Goal: Task Accomplishment & Management: Use online tool/utility

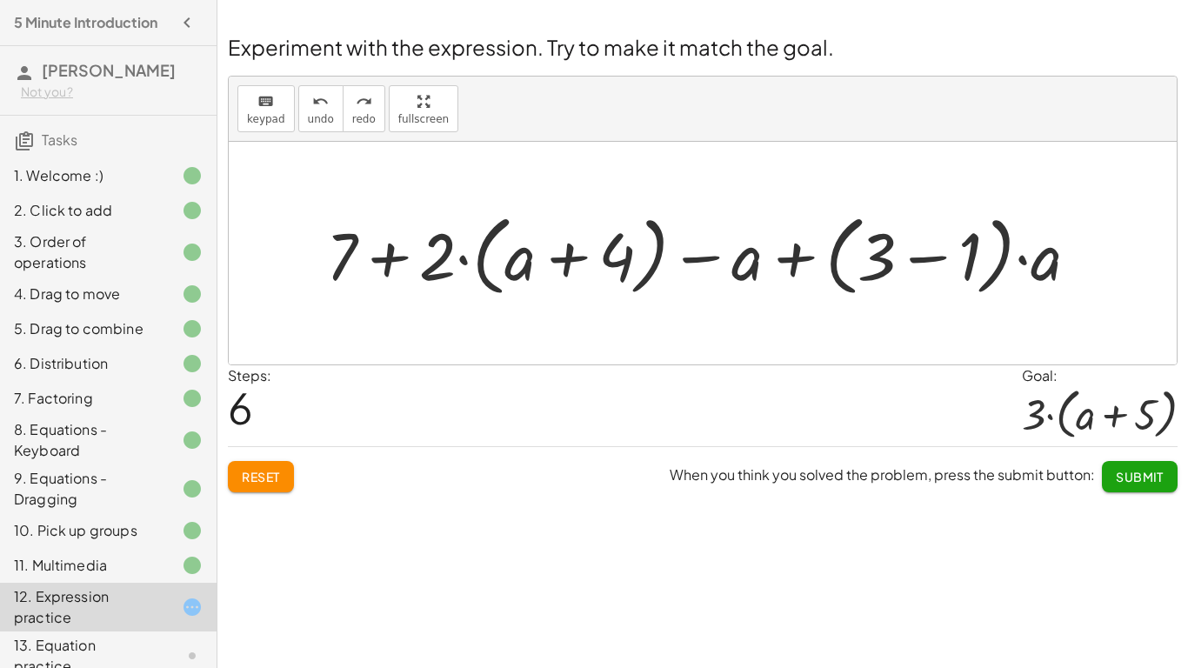
click at [277, 485] on button "Reset" at bounding box center [261, 476] width 66 height 31
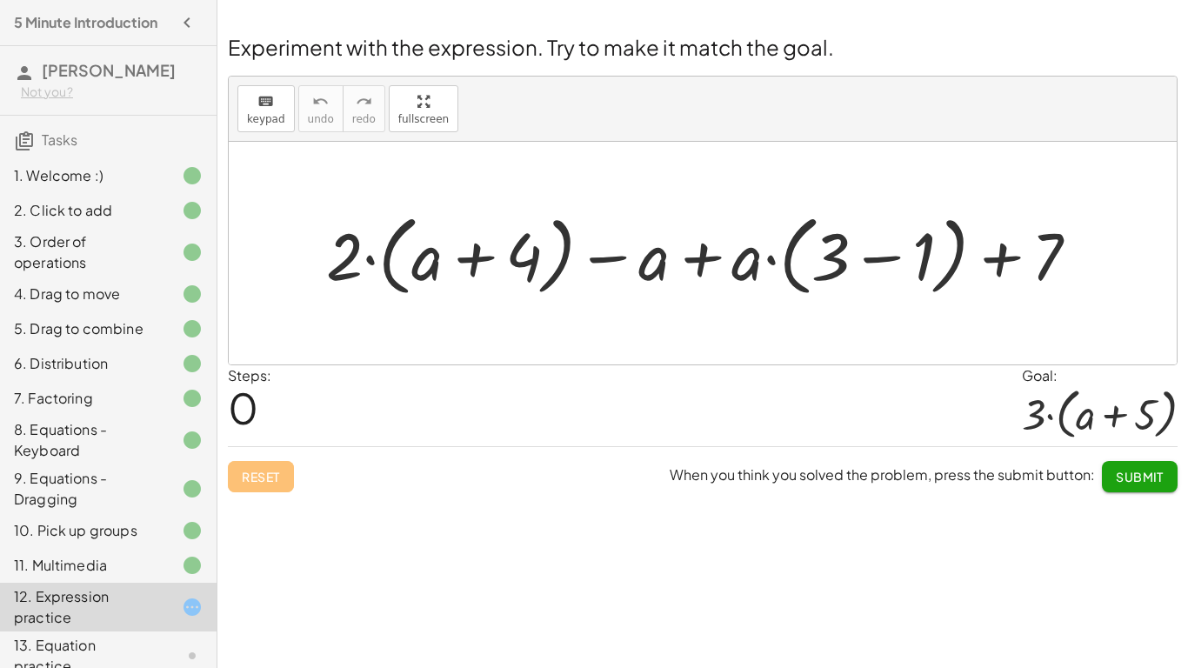
click at [343, 256] on div at bounding box center [709, 253] width 784 height 97
drag, startPoint x: 343, startPoint y: 256, endPoint x: 408, endPoint y: 250, distance: 64.6
click at [408, 250] on div at bounding box center [709, 253] width 784 height 97
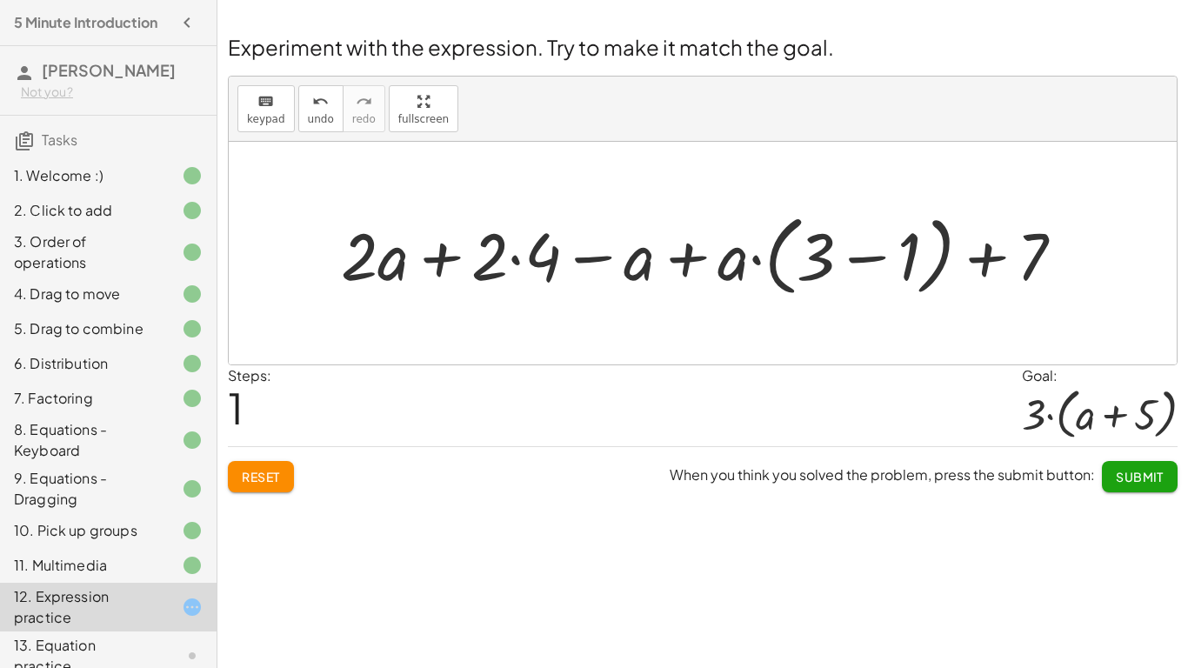
click at [520, 259] on div at bounding box center [709, 253] width 755 height 97
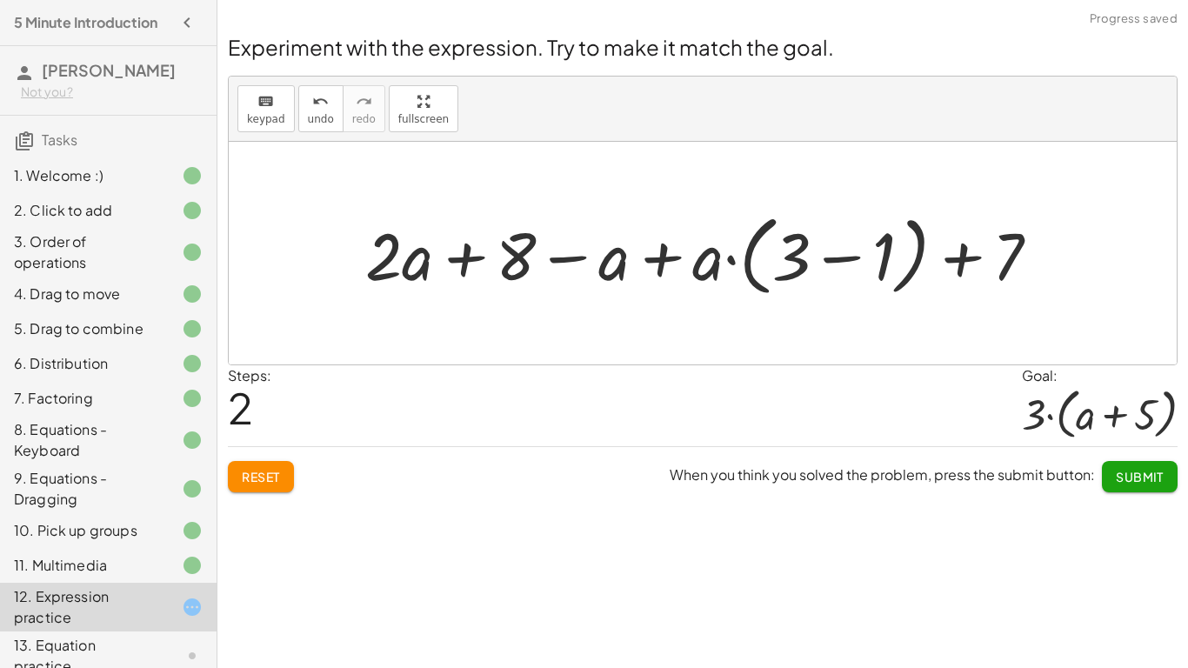
click at [663, 270] on div at bounding box center [708, 253] width 705 height 97
click at [621, 266] on div at bounding box center [708, 253] width 705 height 97
click at [719, 274] on div at bounding box center [708, 253] width 705 height 97
click at [847, 269] on div at bounding box center [708, 253] width 705 height 97
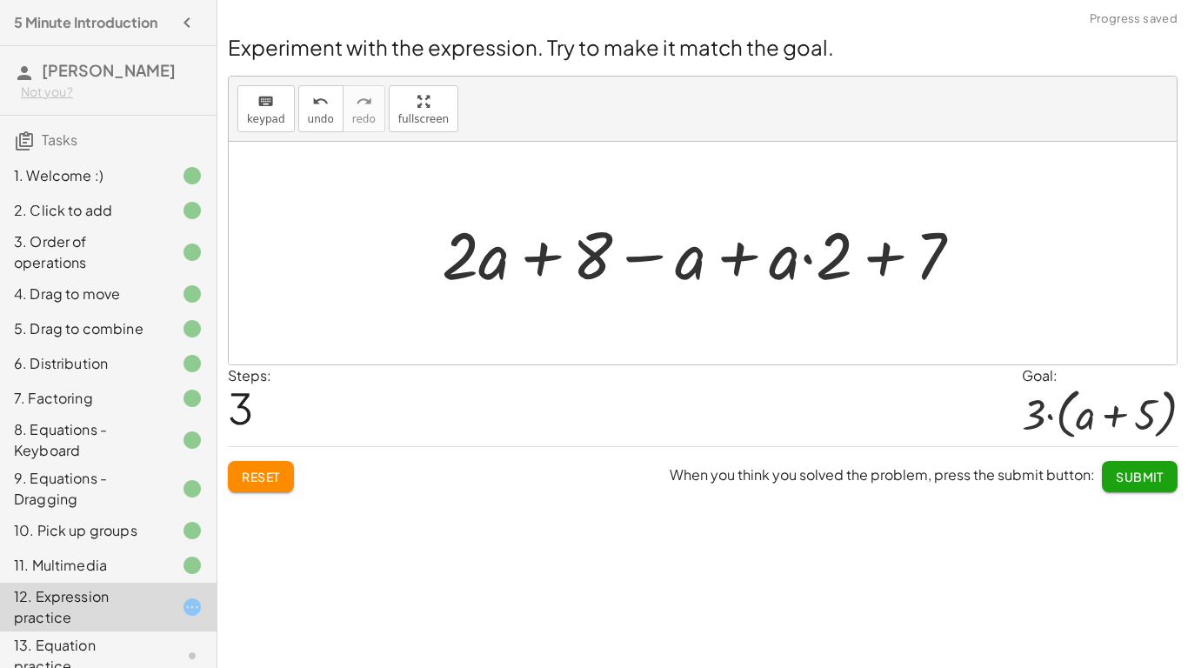
click at [886, 265] on div at bounding box center [709, 253] width 552 height 86
drag, startPoint x: 786, startPoint y: 263, endPoint x: 435, endPoint y: 243, distance: 351.9
click at [435, 243] on div at bounding box center [709, 253] width 552 height 86
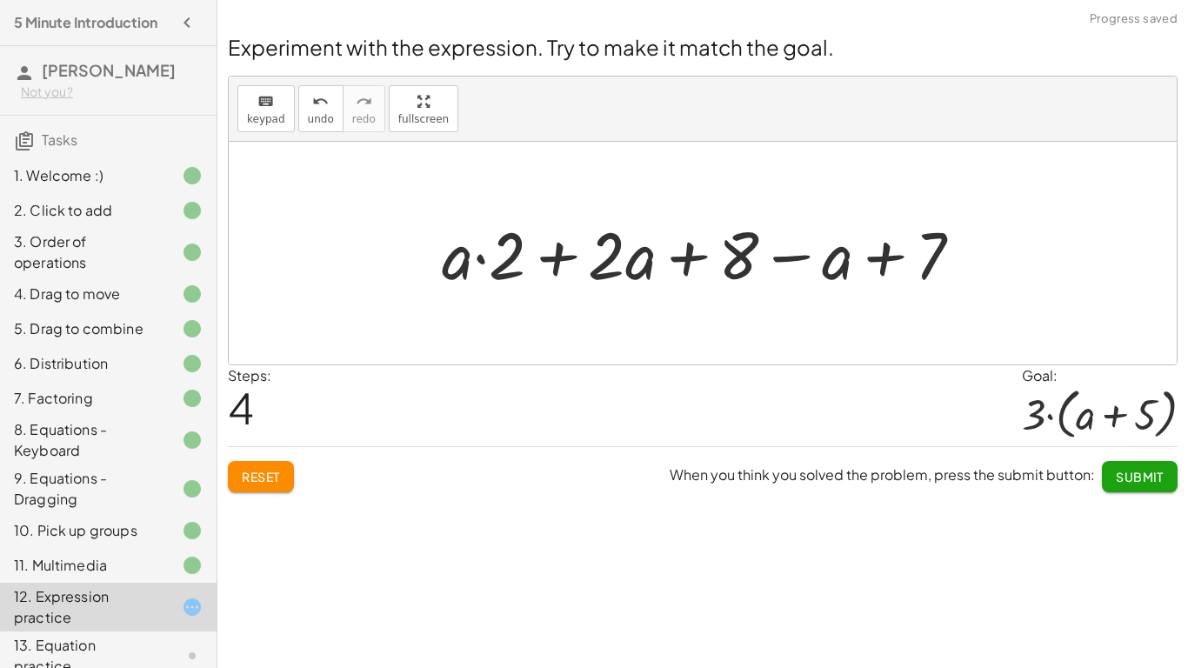
click at [499, 256] on div at bounding box center [709, 253] width 552 height 86
click at [497, 256] on div at bounding box center [709, 253] width 552 height 86
click at [595, 267] on div at bounding box center [709, 253] width 552 height 86
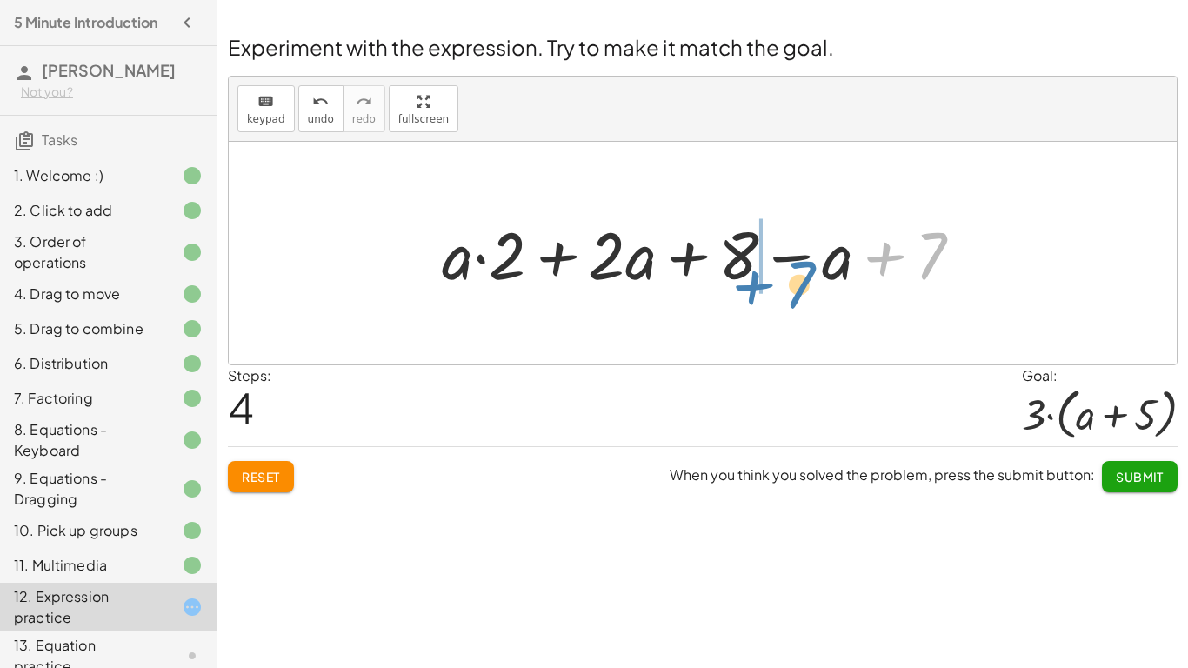
drag, startPoint x: 933, startPoint y: 269, endPoint x: 801, endPoint y: 297, distance: 135.2
click at [801, 297] on div "+ · 2 · ( + a + 4 ) − a + · a · ( + 3 − 1 ) + 7 + · 2 · a + · 2 · 4 − a + · a ·…" at bounding box center [703, 252] width 574 height 95
click at [802, 255] on div at bounding box center [709, 253] width 552 height 86
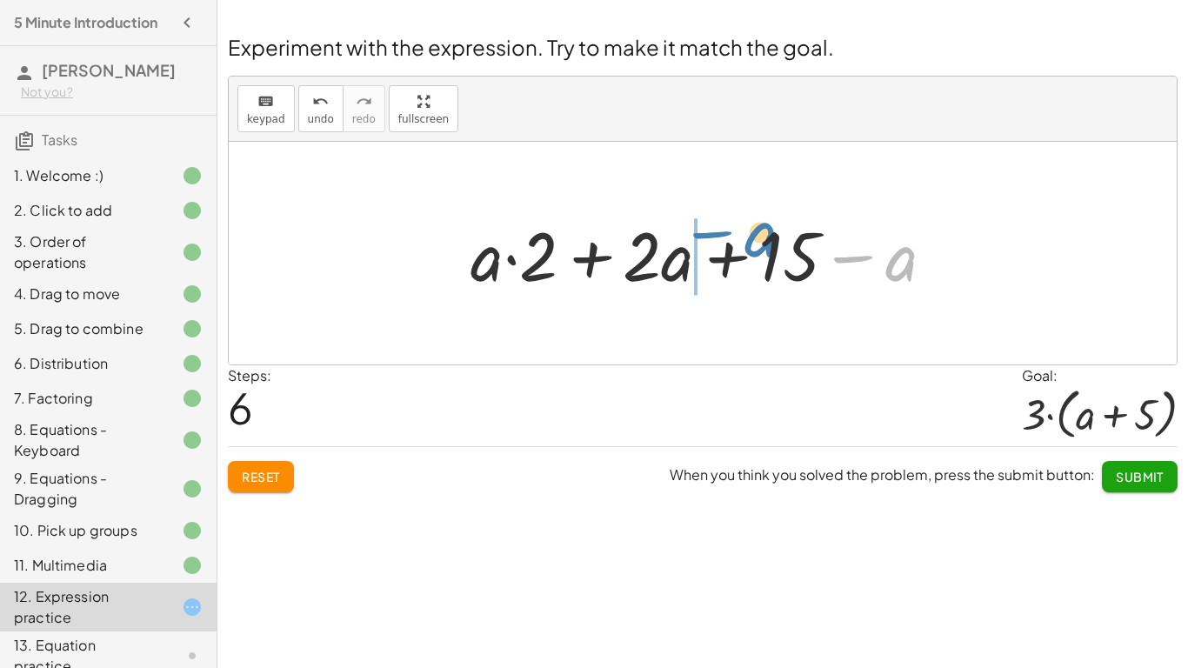
drag, startPoint x: 895, startPoint y: 261, endPoint x: 754, endPoint y: 240, distance: 142.4
click at [754, 240] on div at bounding box center [709, 254] width 495 height 90
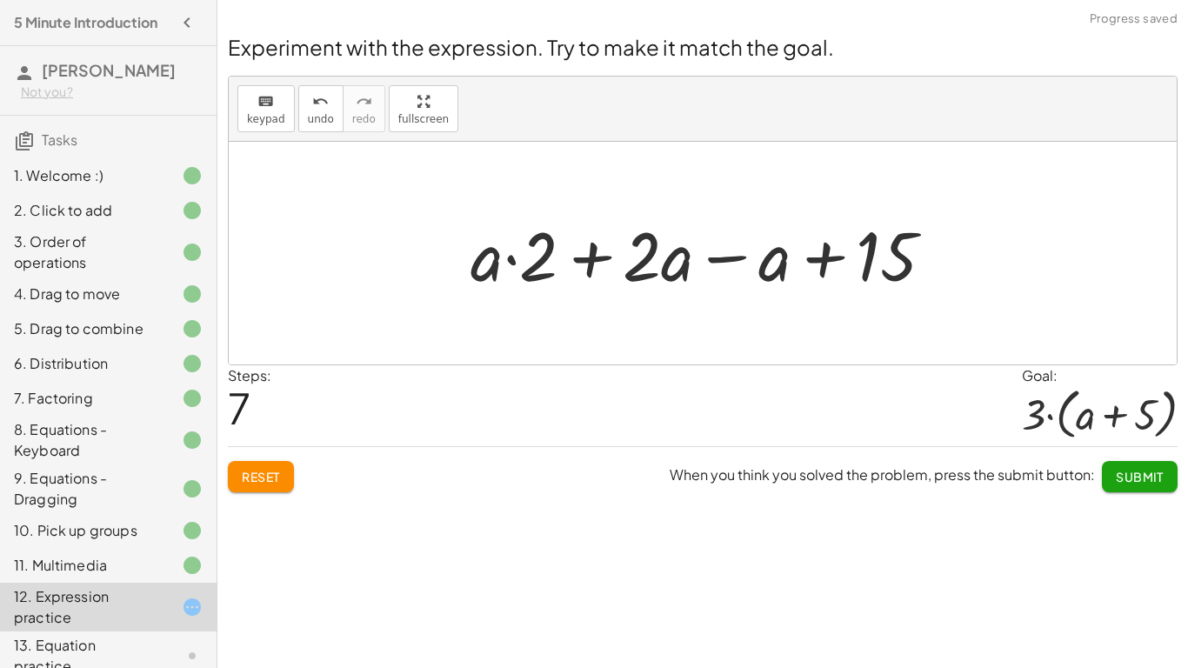
click at [640, 243] on div at bounding box center [709, 254] width 495 height 90
click at [675, 260] on div at bounding box center [709, 254] width 495 height 90
click at [736, 274] on div at bounding box center [709, 254] width 495 height 90
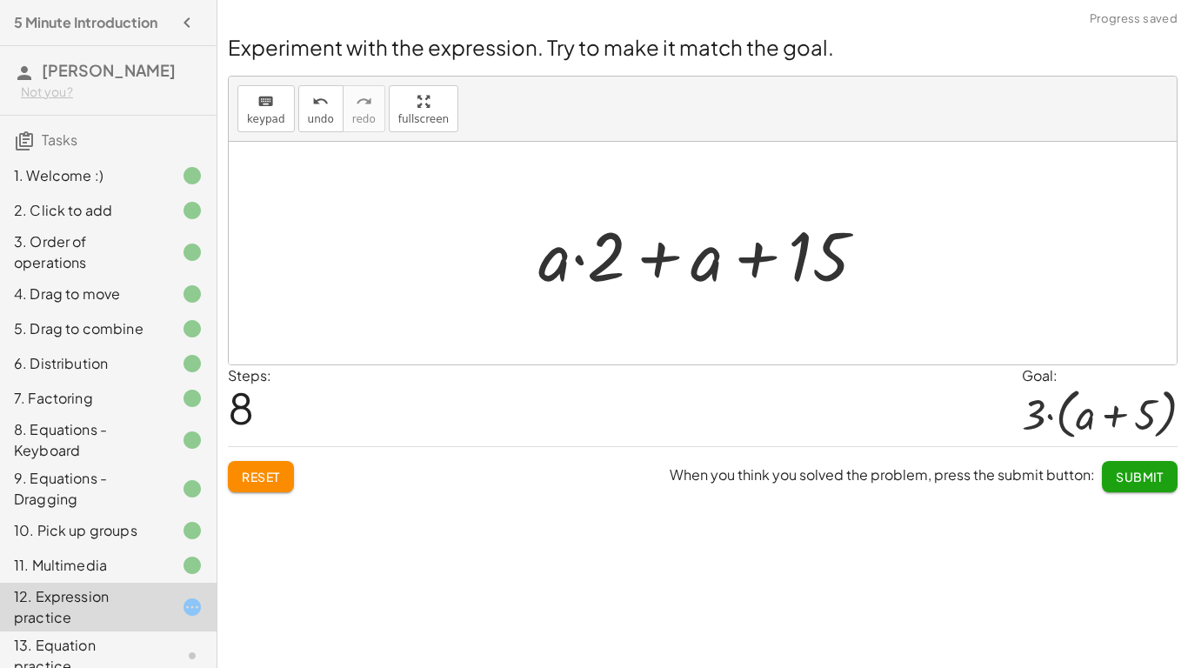
click at [581, 270] on div at bounding box center [708, 254] width 359 height 90
click at [612, 270] on div at bounding box center [708, 254] width 359 height 90
click at [685, 276] on div at bounding box center [708, 254] width 359 height 90
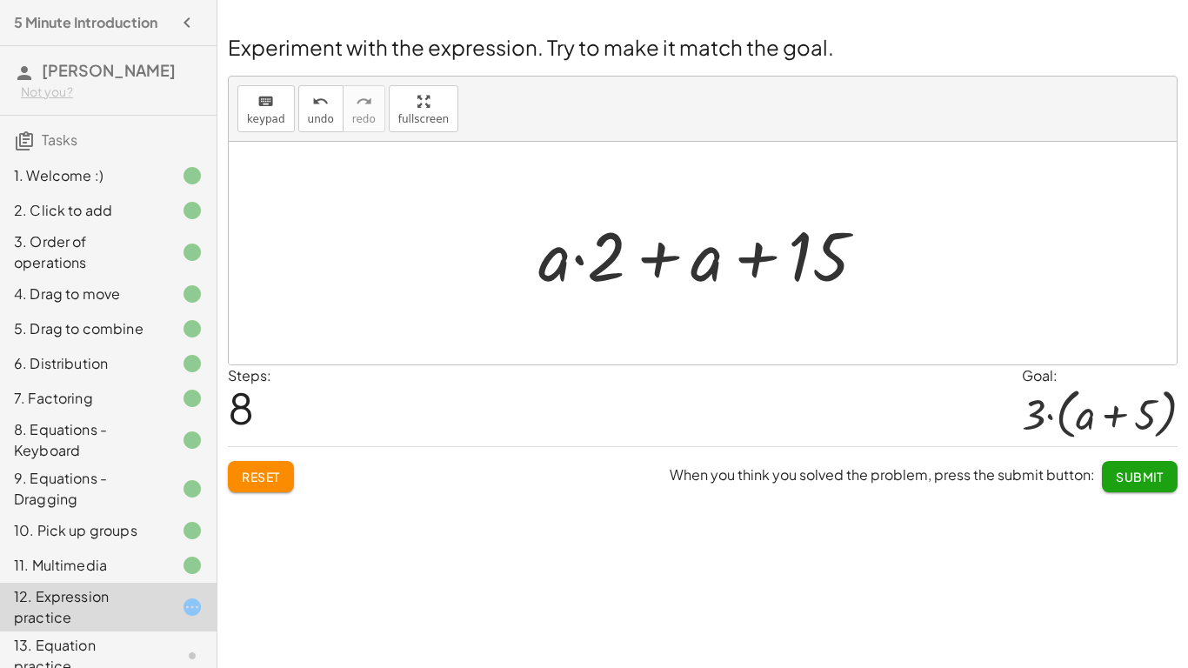
click at [685, 276] on div at bounding box center [708, 254] width 359 height 90
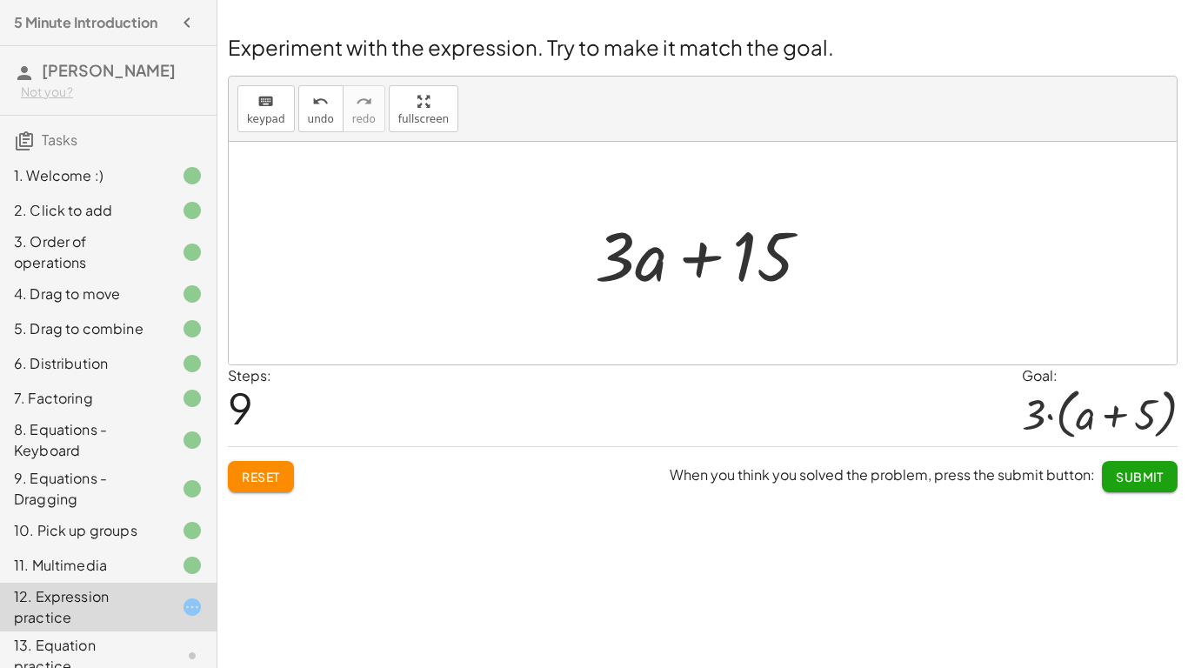
click at [1156, 481] on span "Submit" at bounding box center [1139, 477] width 48 height 16
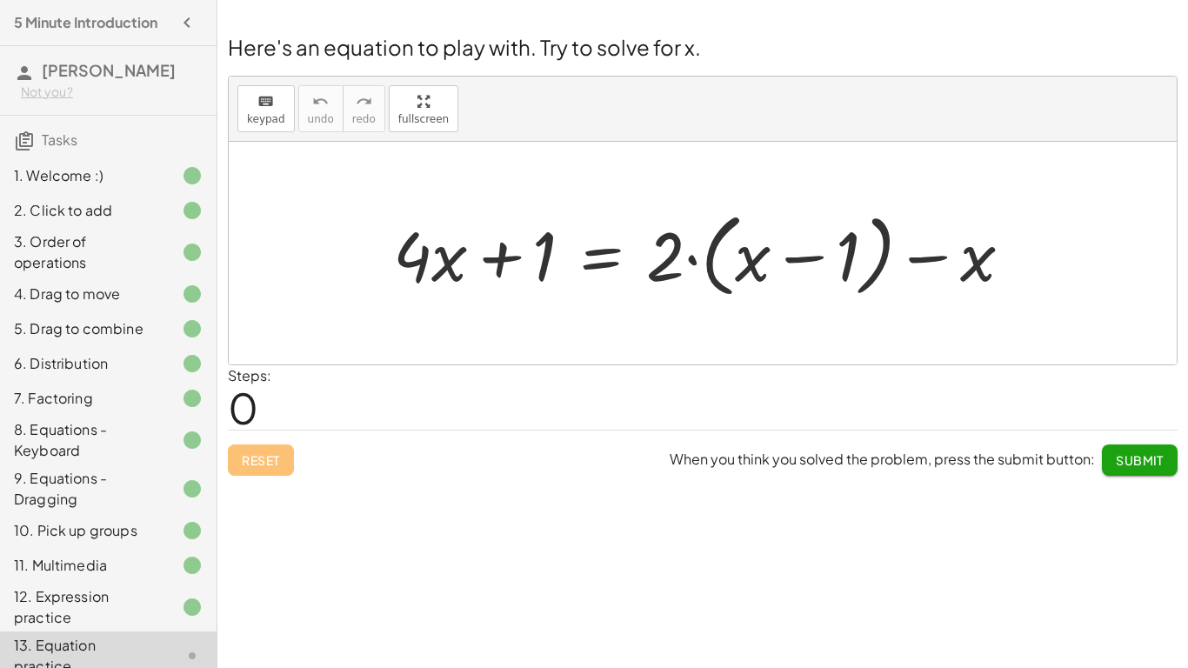
scroll to position [85, 0]
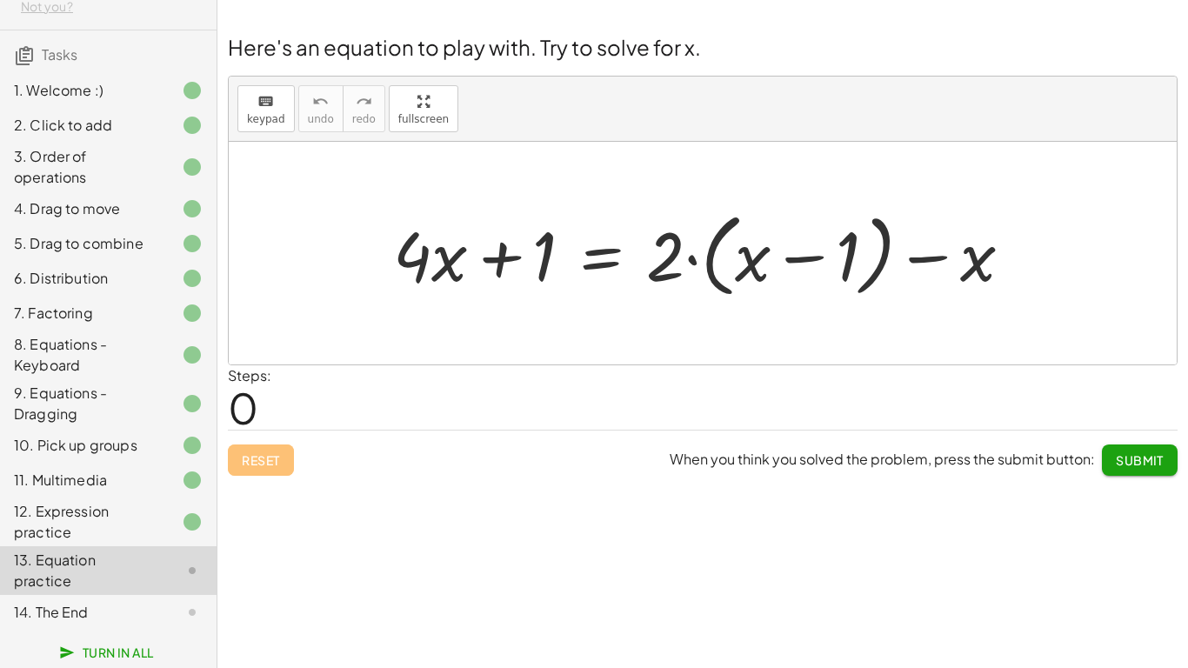
click at [830, 262] on div at bounding box center [709, 253] width 650 height 100
click at [877, 276] on div at bounding box center [709, 253] width 650 height 100
click at [685, 251] on div at bounding box center [709, 253] width 650 height 100
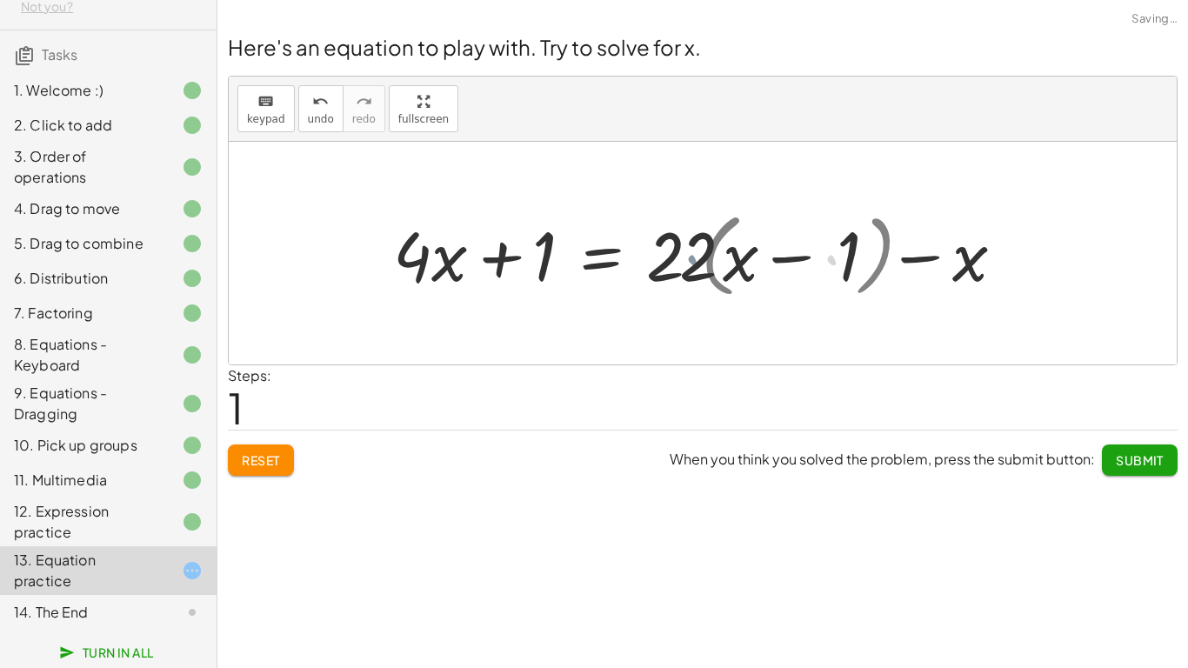
click at [685, 251] on div at bounding box center [693, 254] width 619 height 90
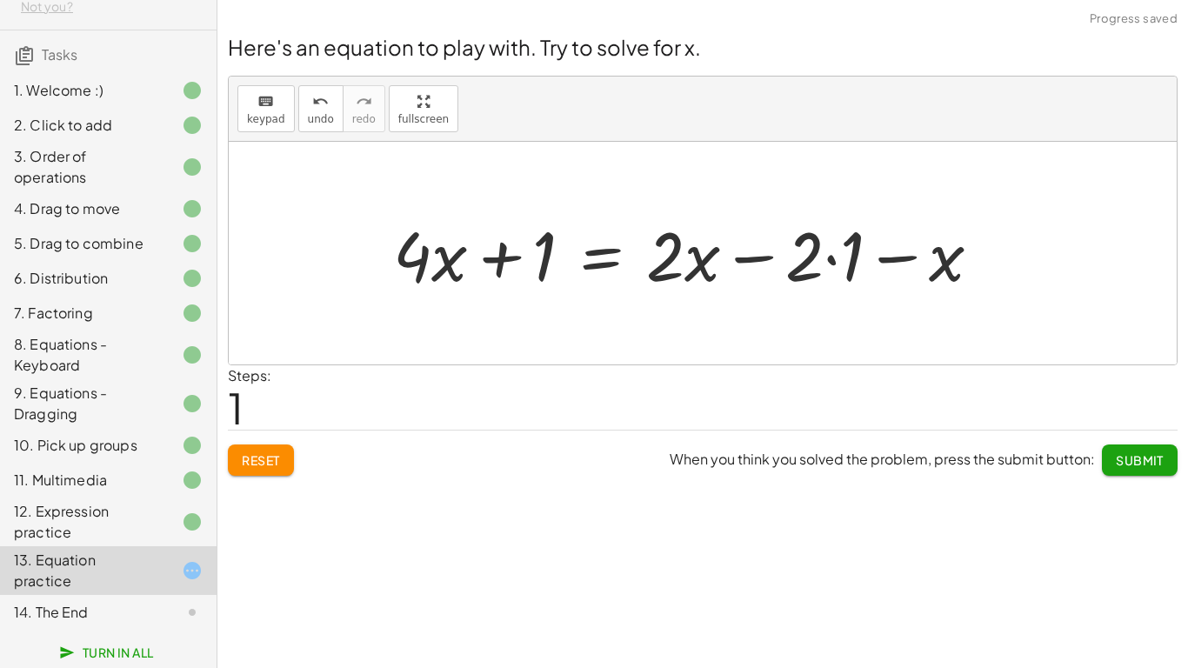
click at [846, 273] on div at bounding box center [693, 254] width 619 height 90
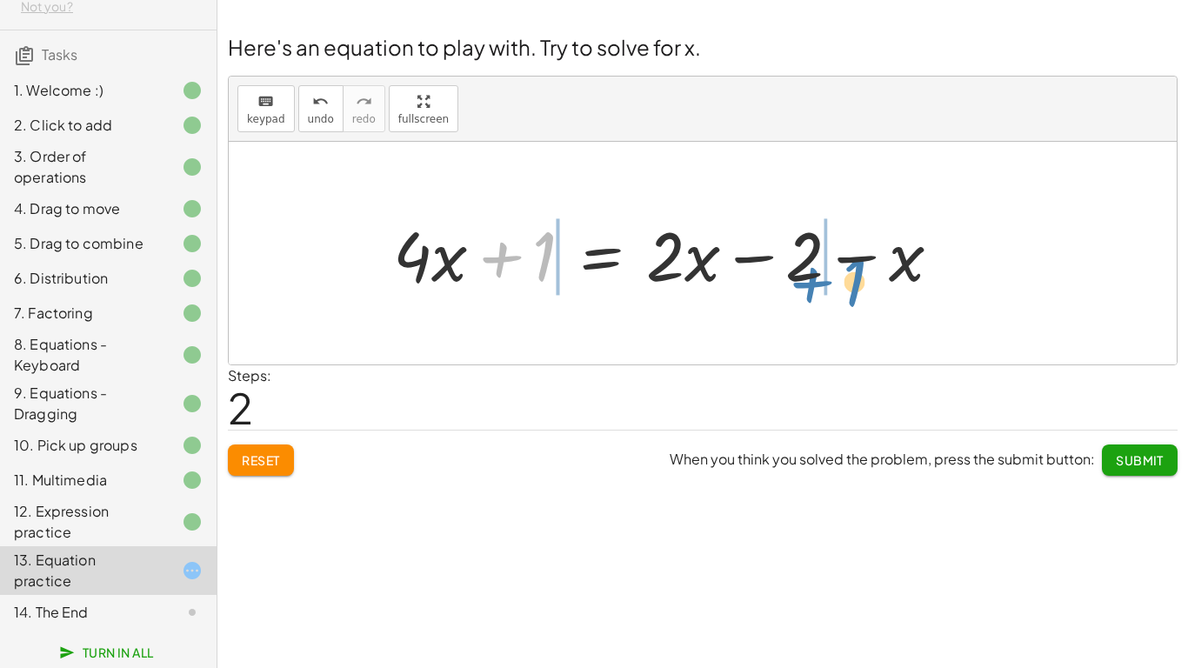
drag, startPoint x: 536, startPoint y: 254, endPoint x: 847, endPoint y: 277, distance: 311.3
click at [847, 277] on div at bounding box center [673, 254] width 579 height 90
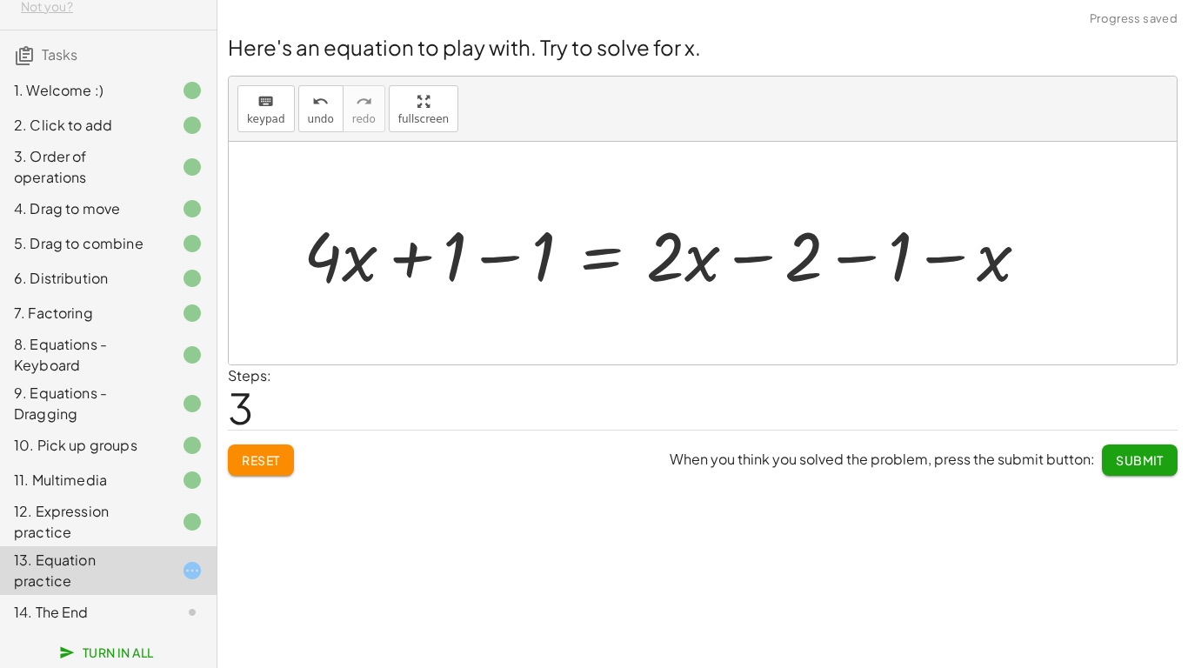
click at [847, 263] on div at bounding box center [673, 254] width 757 height 90
click at [460, 256] on div at bounding box center [629, 254] width 669 height 90
click at [476, 262] on div at bounding box center [629, 254] width 669 height 90
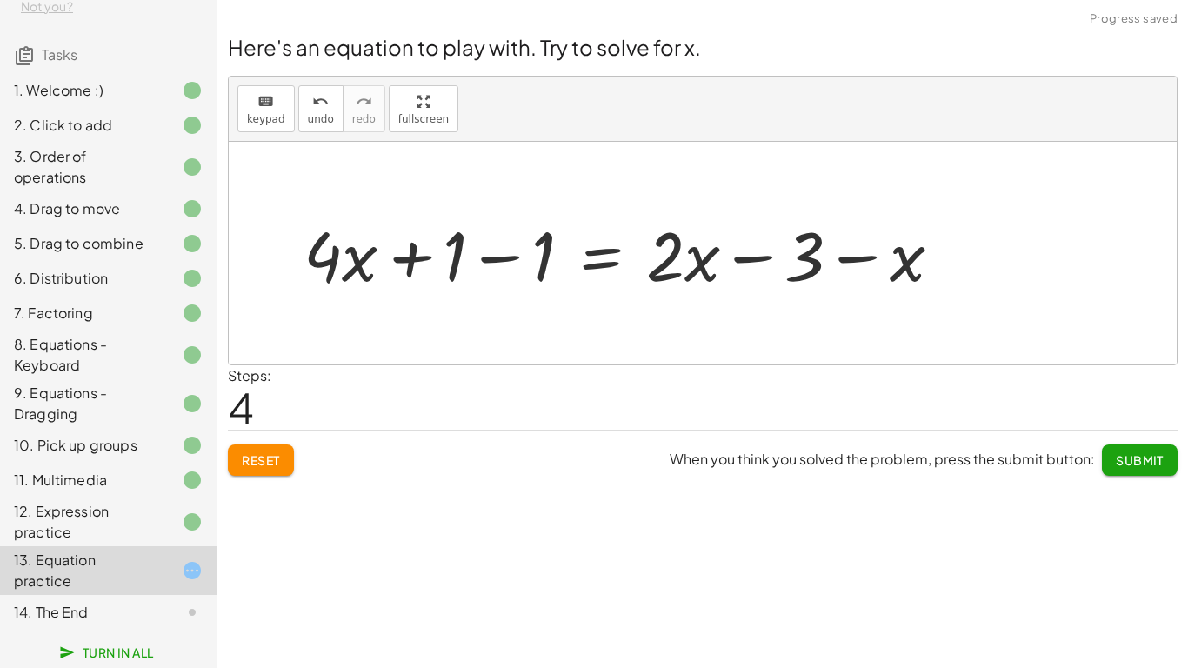
click at [476, 262] on div at bounding box center [629, 254] width 669 height 90
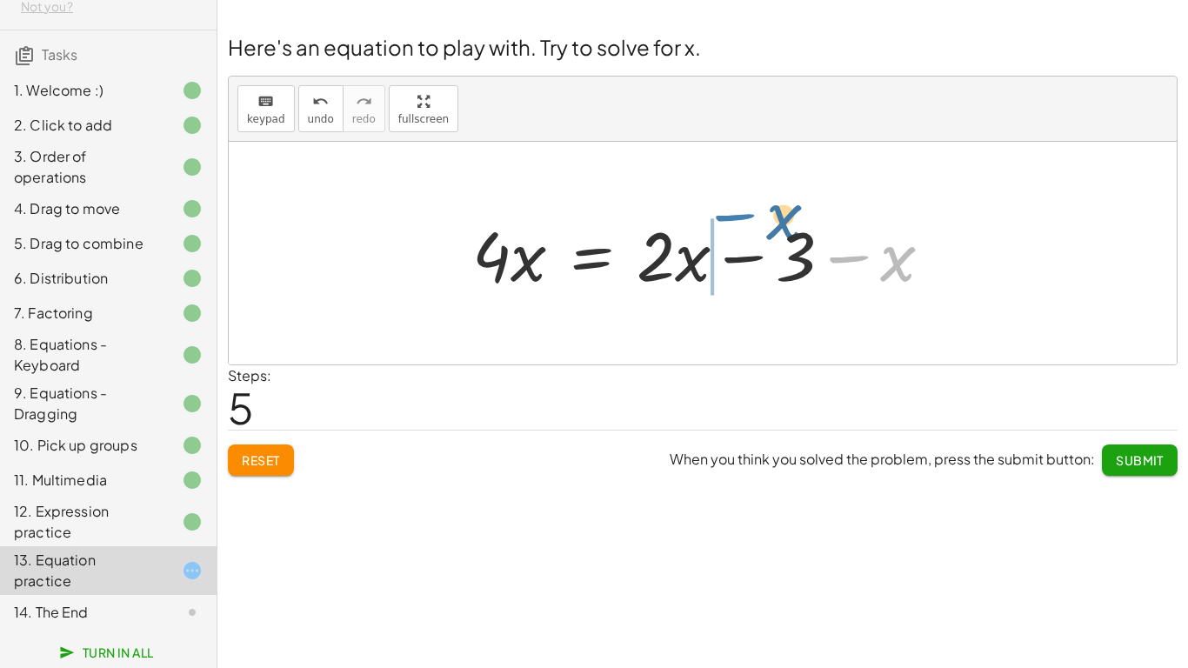
drag, startPoint x: 872, startPoint y: 260, endPoint x: 757, endPoint y: 223, distance: 120.7
click at [757, 223] on div at bounding box center [708, 254] width 491 height 90
click at [702, 253] on div at bounding box center [708, 254] width 491 height 90
click at [729, 258] on div at bounding box center [708, 254] width 491 height 90
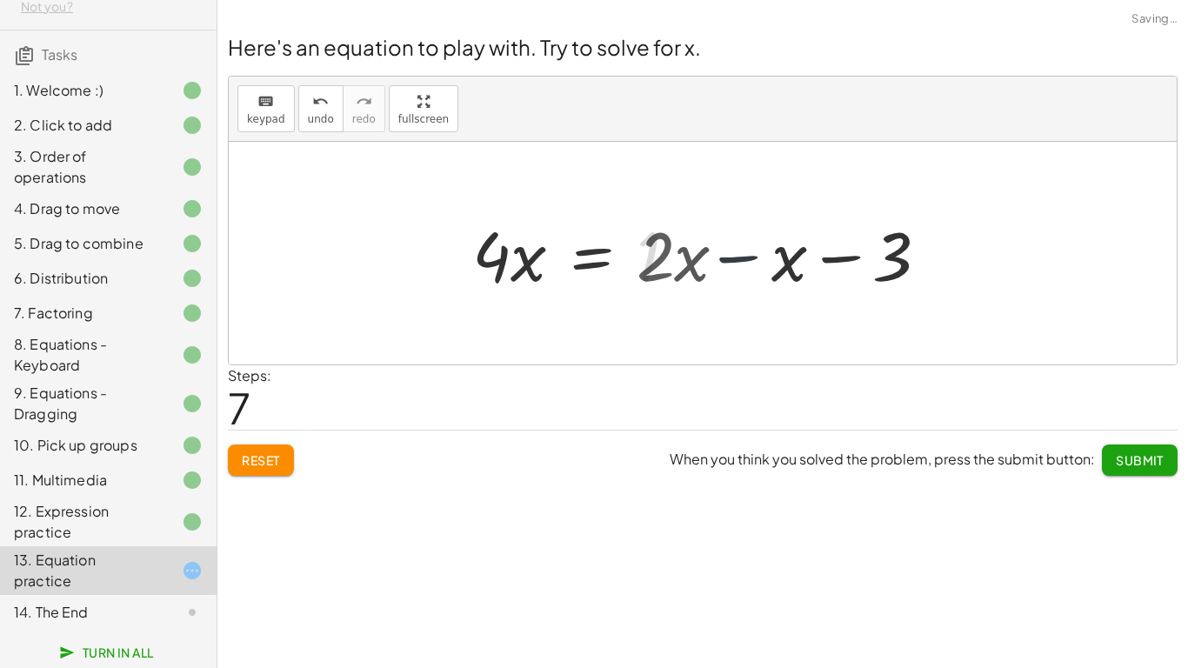
click at [729, 258] on div at bounding box center [639, 254] width 353 height 90
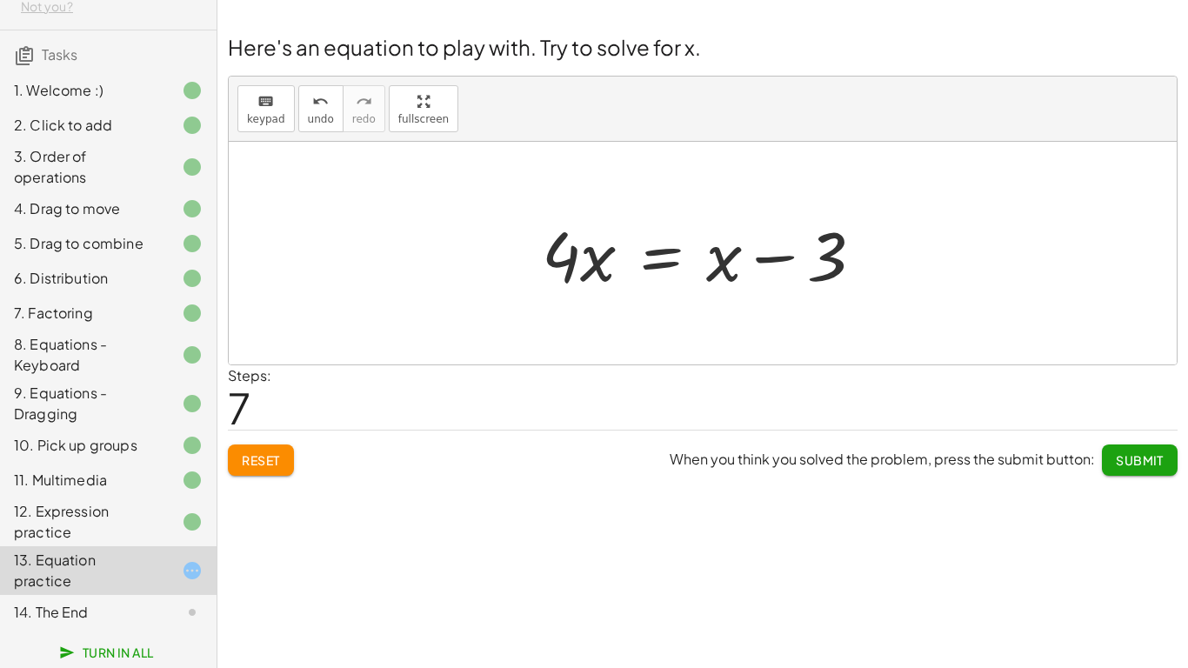
click at [595, 270] on div at bounding box center [709, 254] width 353 height 90
drag, startPoint x: 564, startPoint y: 261, endPoint x: 755, endPoint y: 343, distance: 207.5
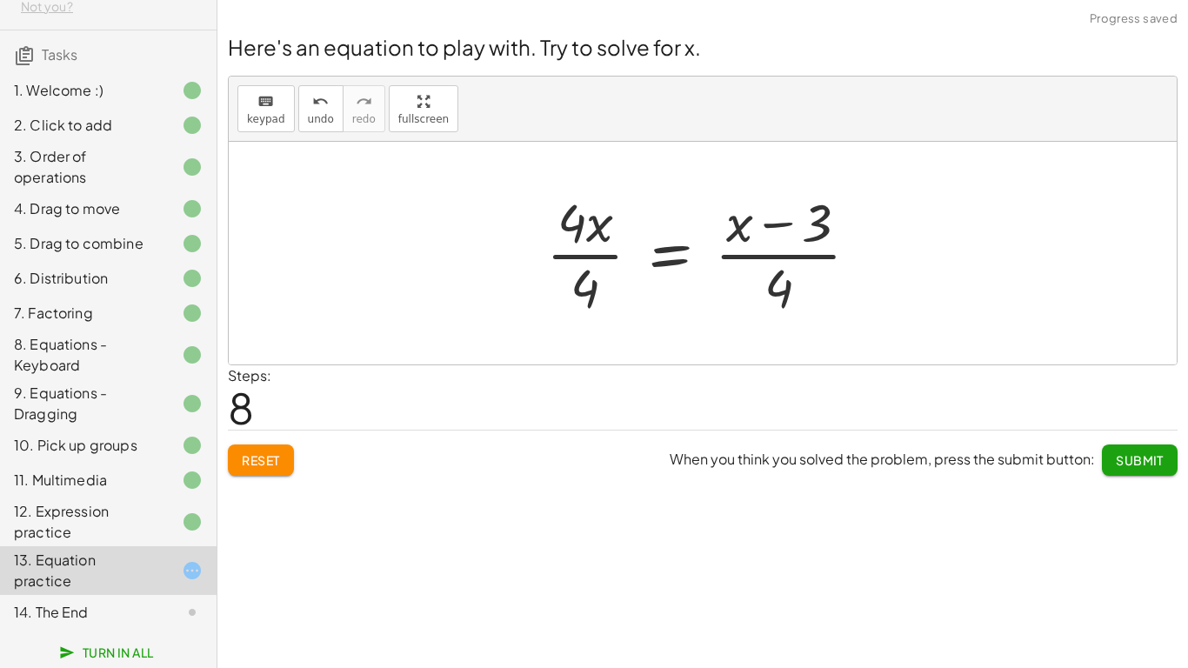
click at [585, 291] on div at bounding box center [709, 253] width 344 height 134
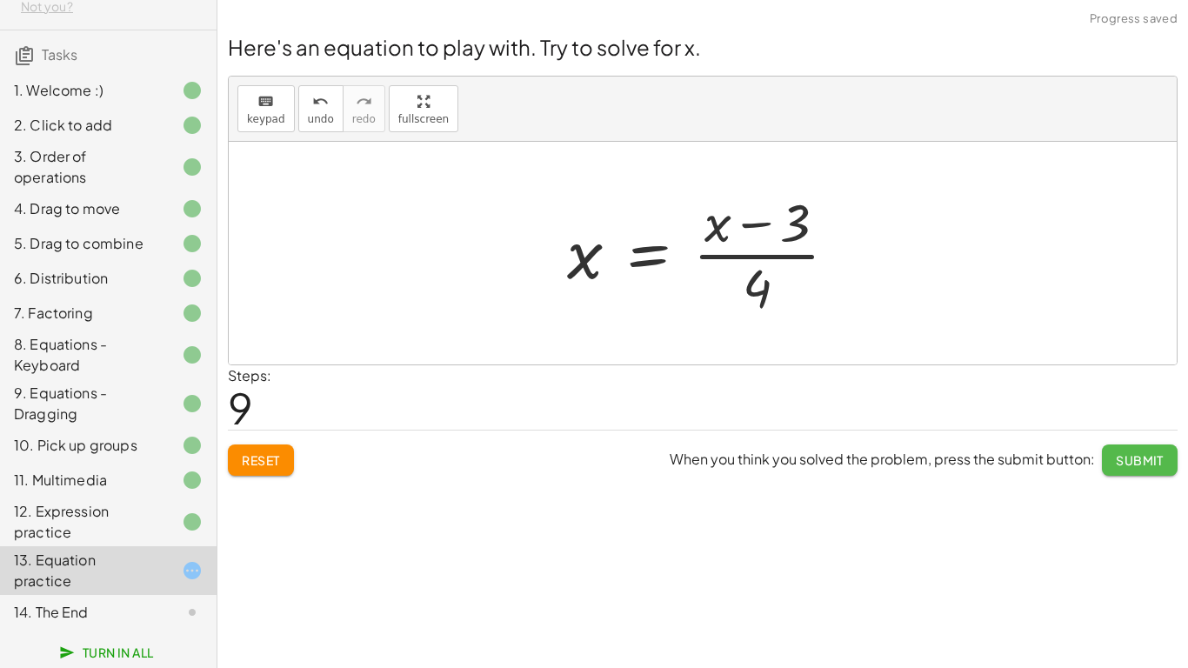
click at [1142, 463] on span "Submit" at bounding box center [1139, 460] width 48 height 16
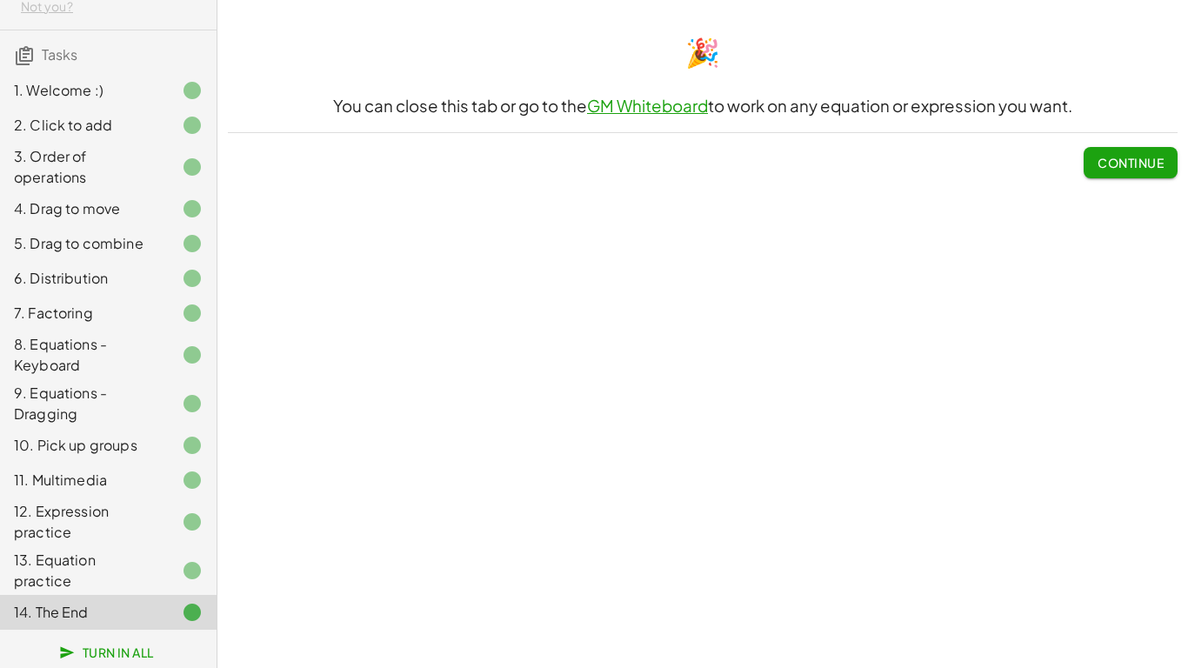
click at [464, 133] on div "Continue" at bounding box center [702, 155] width 949 height 45
